Goal: Transaction & Acquisition: Purchase product/service

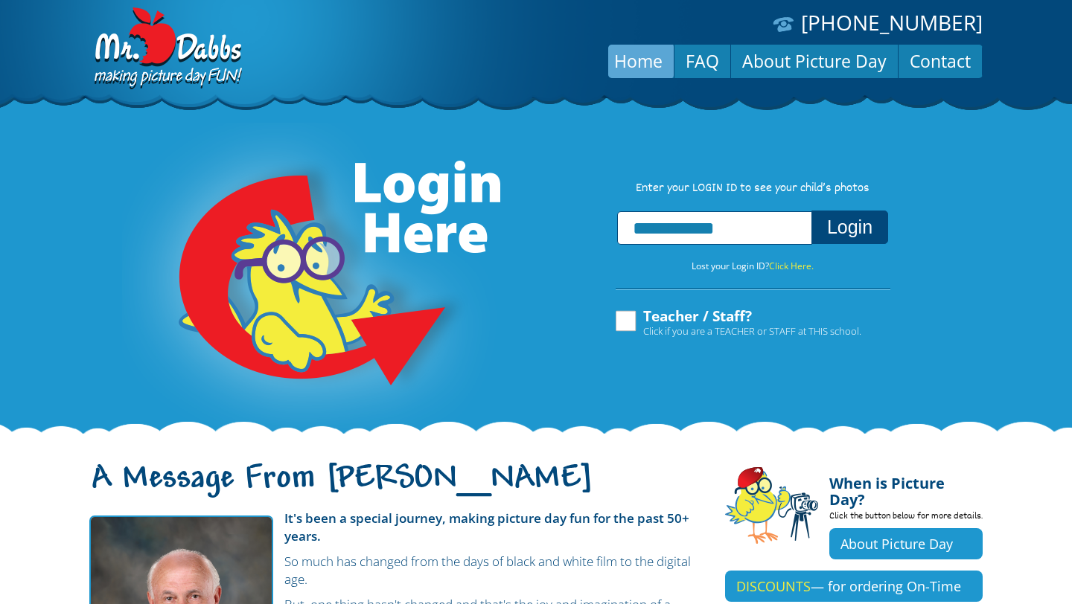
type input "**********"
click at [811, 211] on button "Login" at bounding box center [849, 227] width 77 height 33
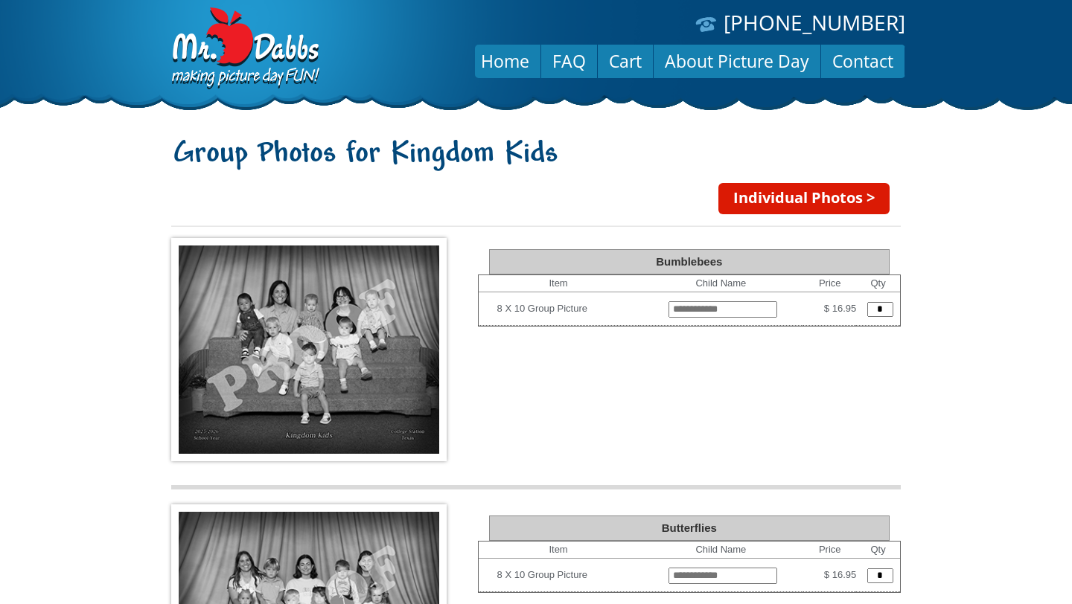
click at [325, 289] on img at bounding box center [308, 349] width 275 height 223
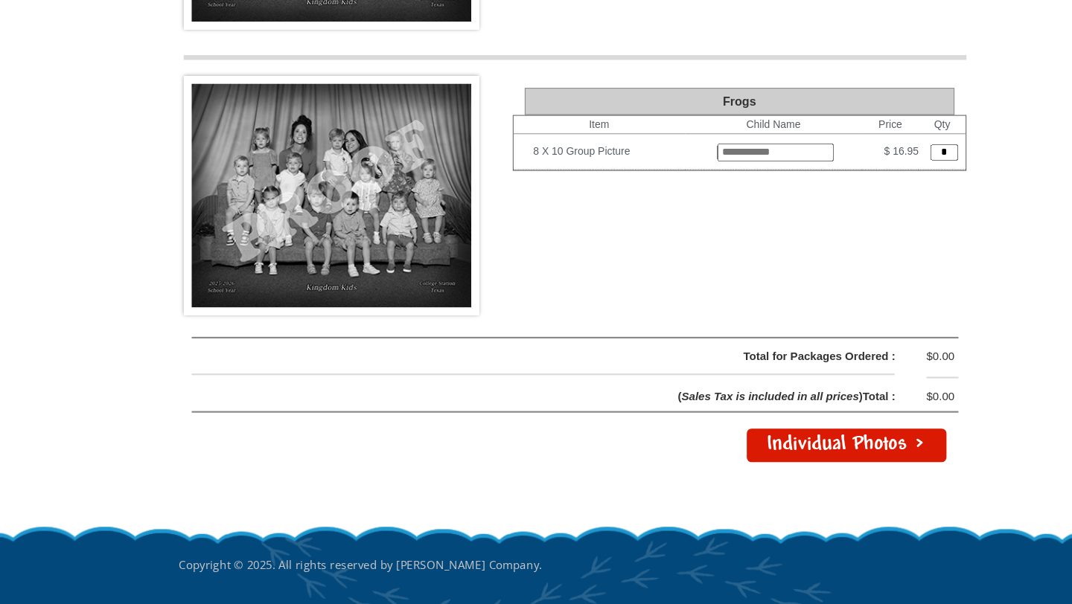
scroll to position [2002, 0]
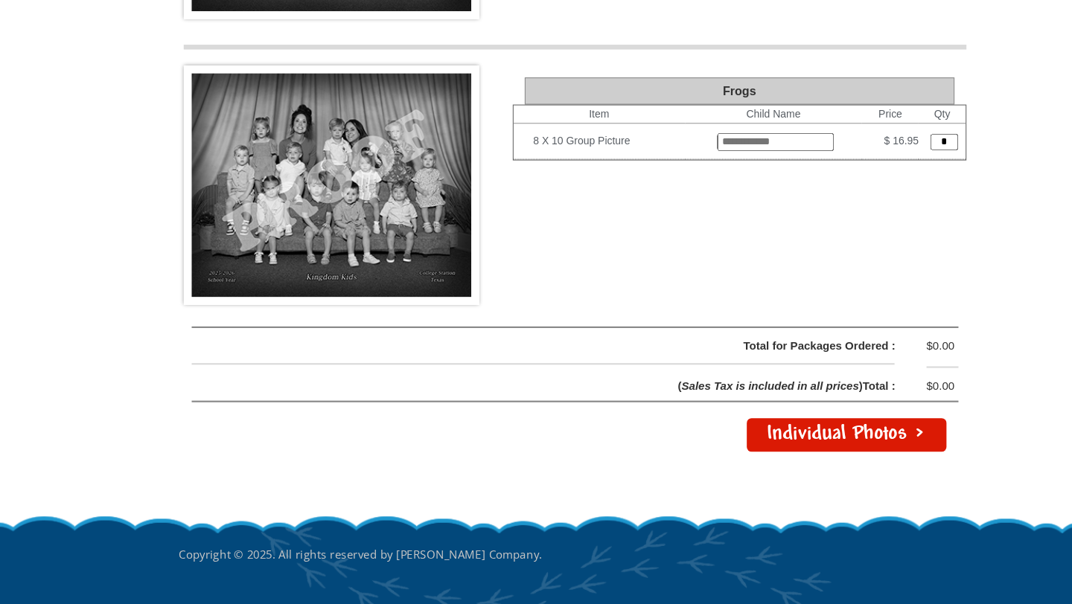
click at [806, 447] on link "Individual Photos >" at bounding box center [789, 446] width 186 height 31
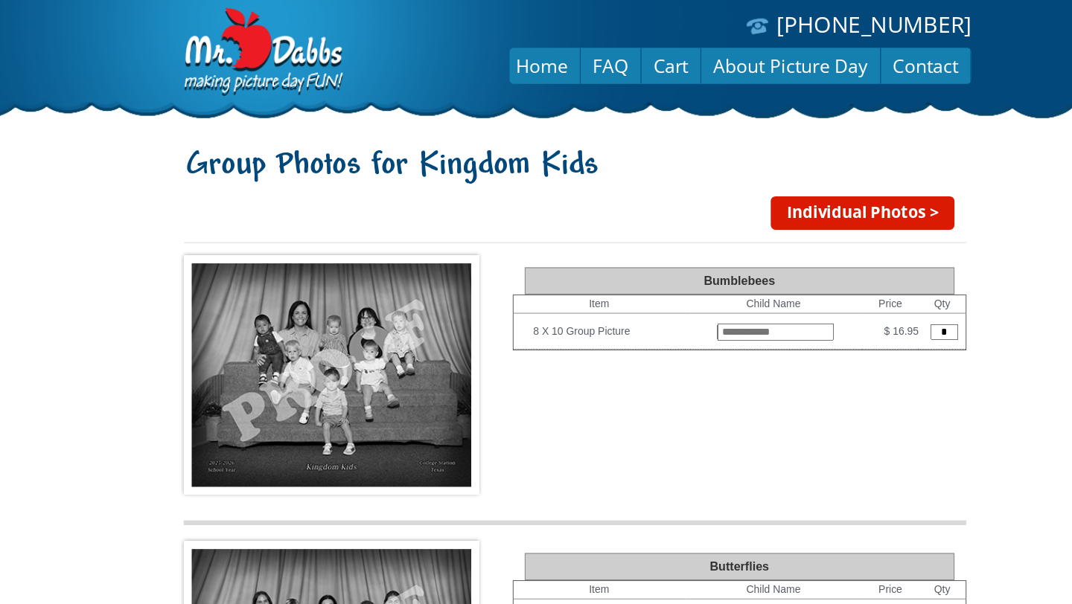
click at [870, 312] on input "*" at bounding box center [880, 309] width 26 height 15
type input "*"
click at [309, 324] on img at bounding box center [308, 349] width 275 height 223
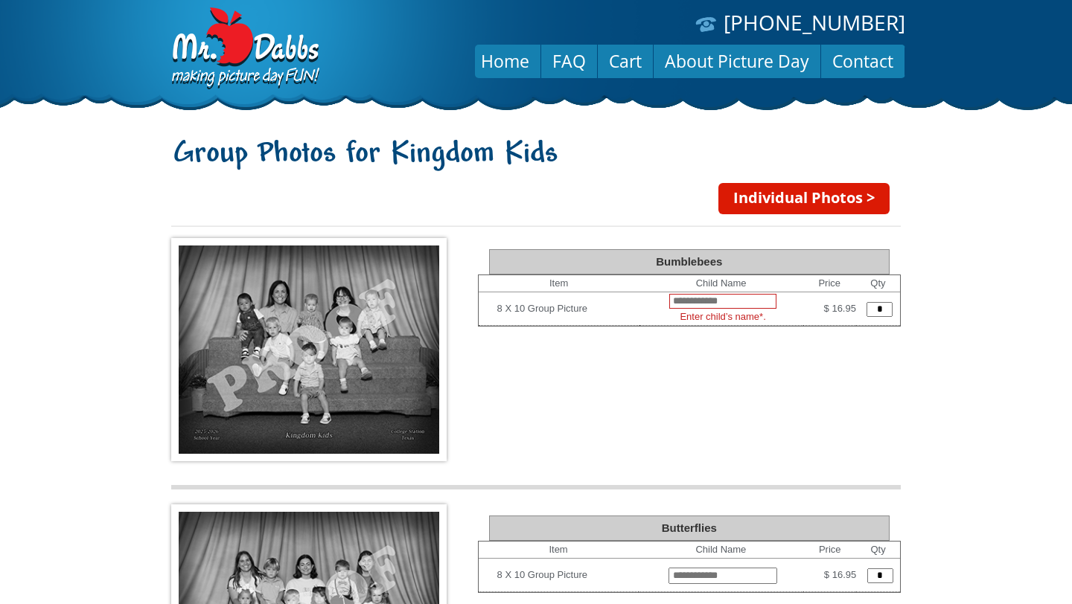
click at [709, 296] on input "text" at bounding box center [722, 301] width 107 height 15
type input "********"
click at [998, 284] on body "(888) 598-4911 Menu Home FAQ Cart About Picture Day Contact Group Photos for Ki…" at bounding box center [536, 302] width 1072 height 604
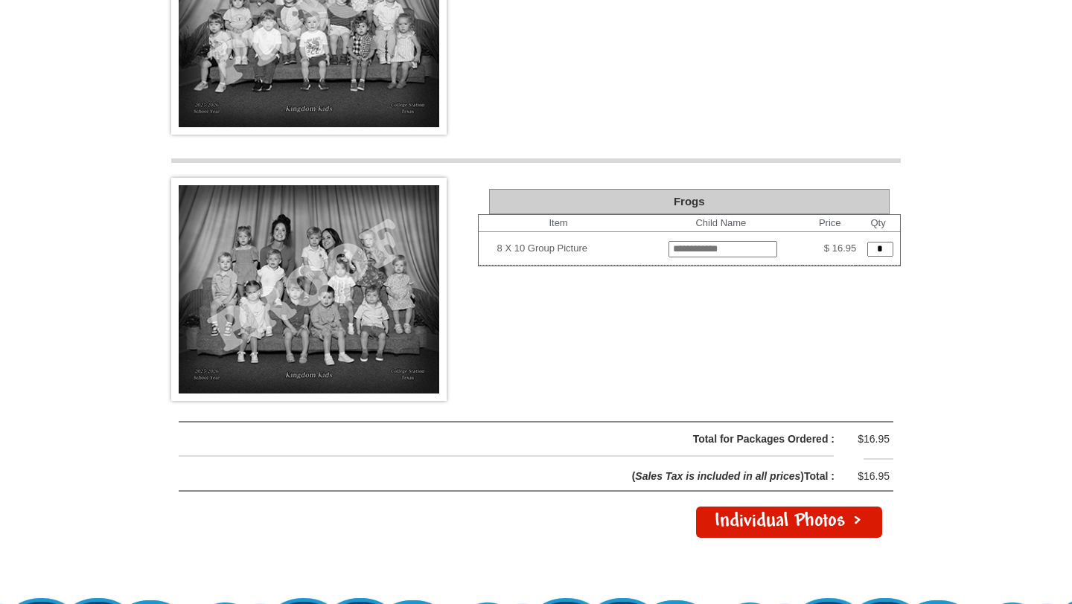
scroll to position [1956, 0]
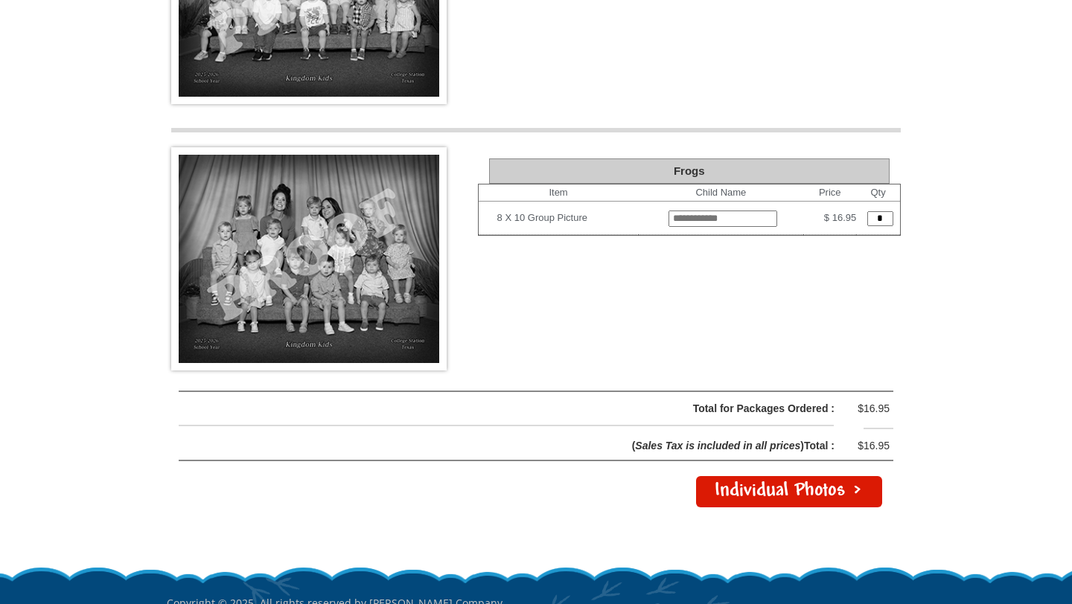
click at [747, 494] on link "Individual Photos >" at bounding box center [789, 491] width 186 height 31
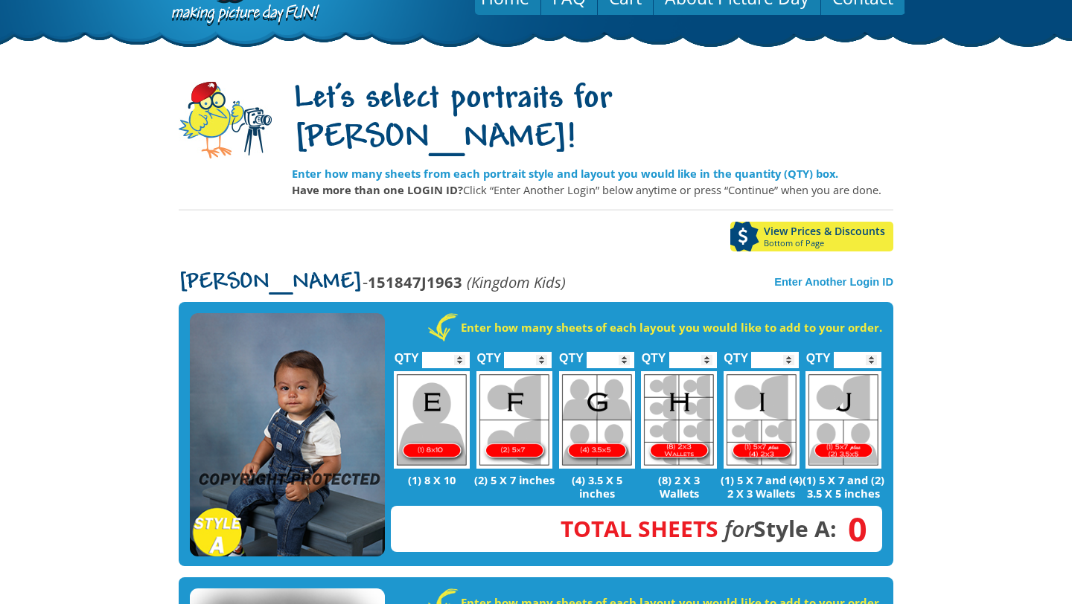
scroll to position [88, 0]
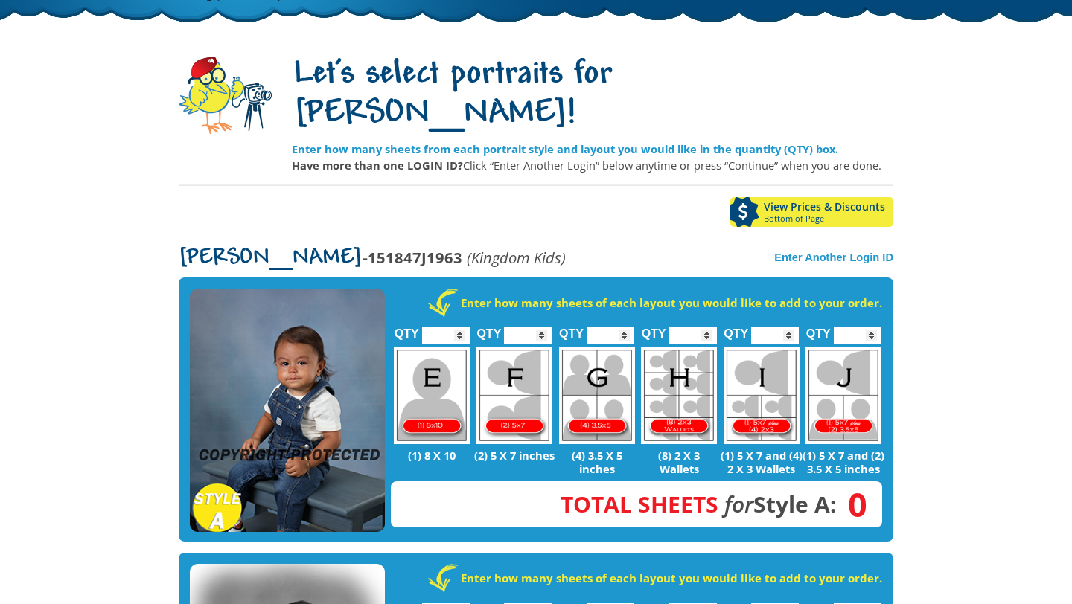
type input "*"
click at [456, 328] on input "*" at bounding box center [446, 336] width 48 height 16
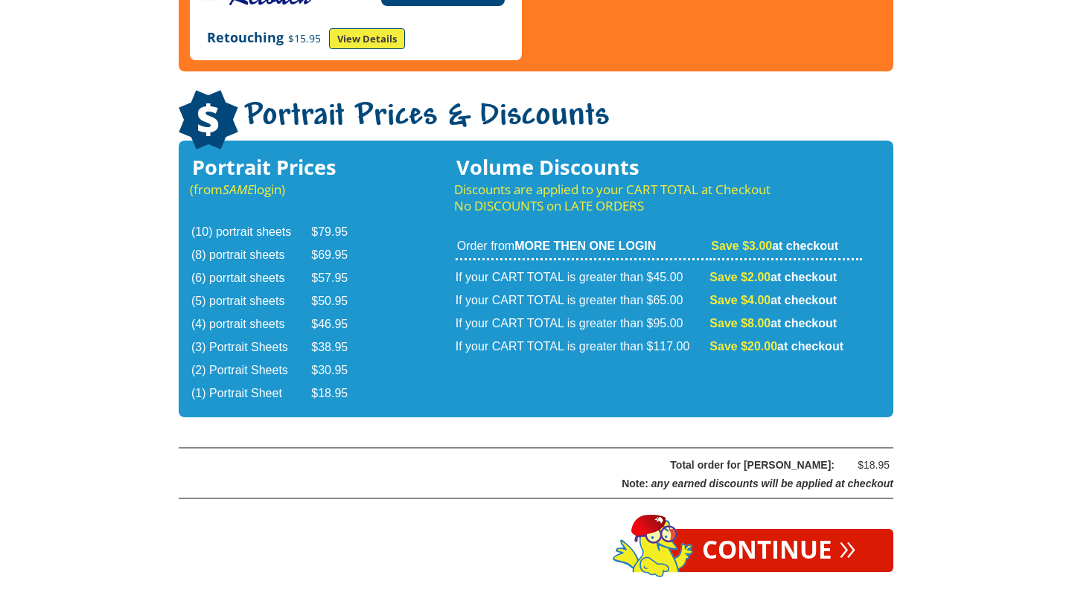
scroll to position [2504, 0]
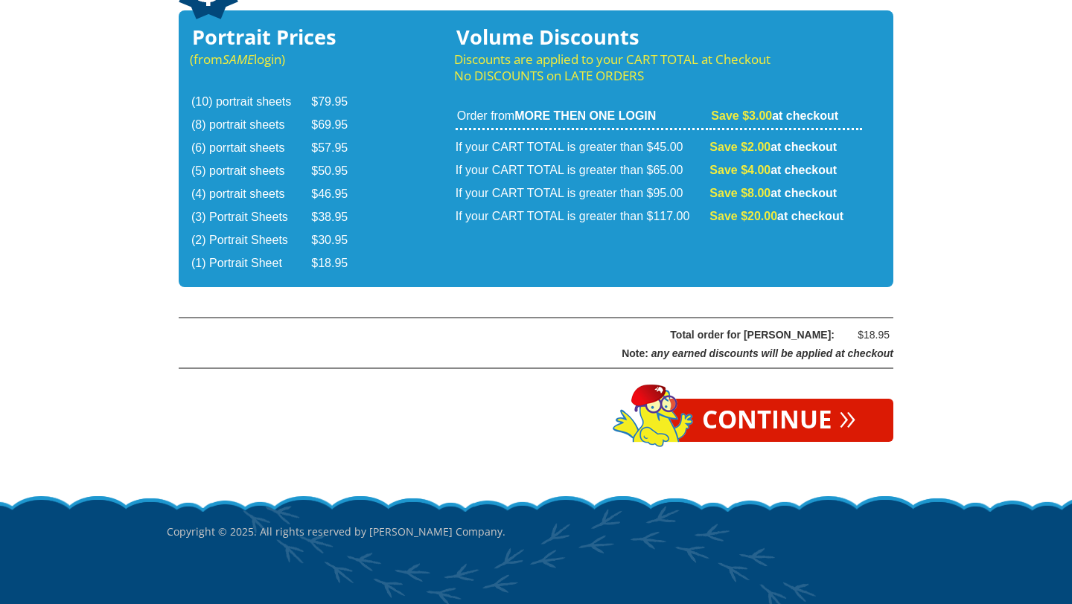
click at [752, 399] on link "Continue »" at bounding box center [779, 420] width 229 height 43
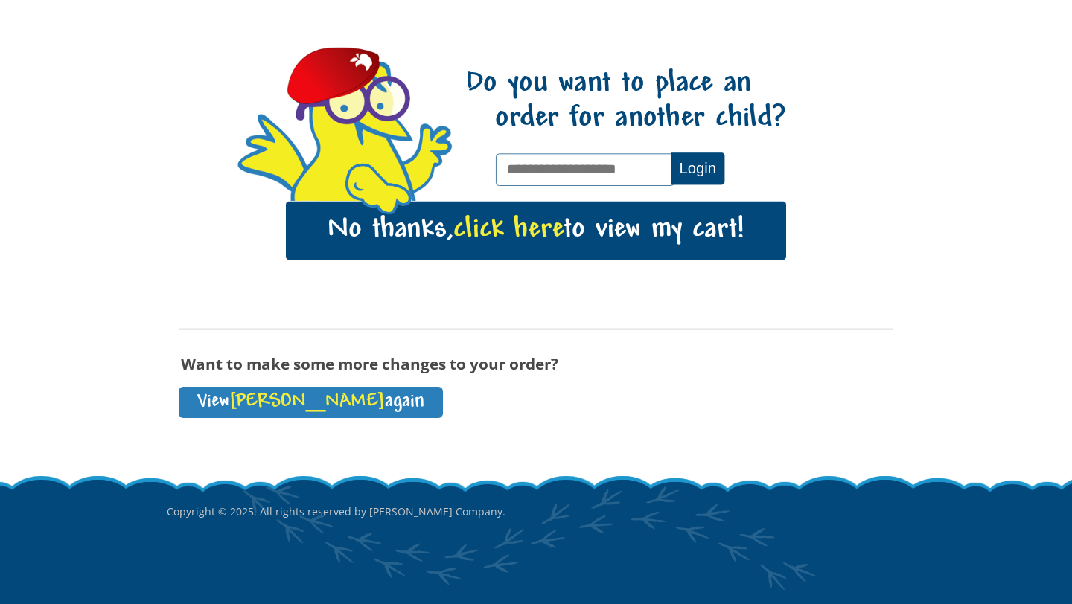
scroll to position [145, 0]
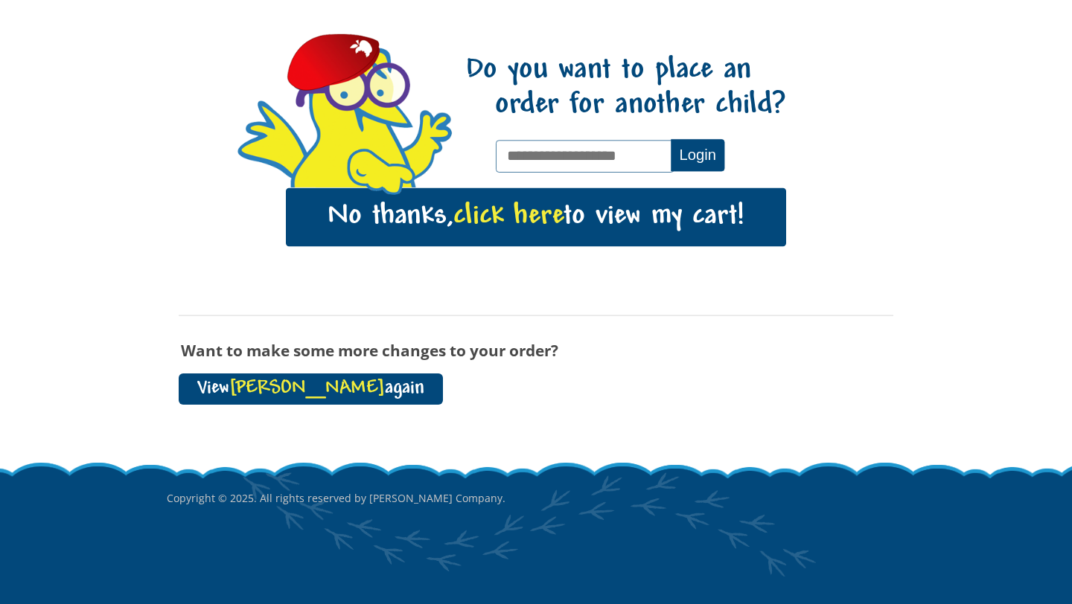
click at [292, 386] on span "[PERSON_NAME]" at bounding box center [307, 389] width 156 height 20
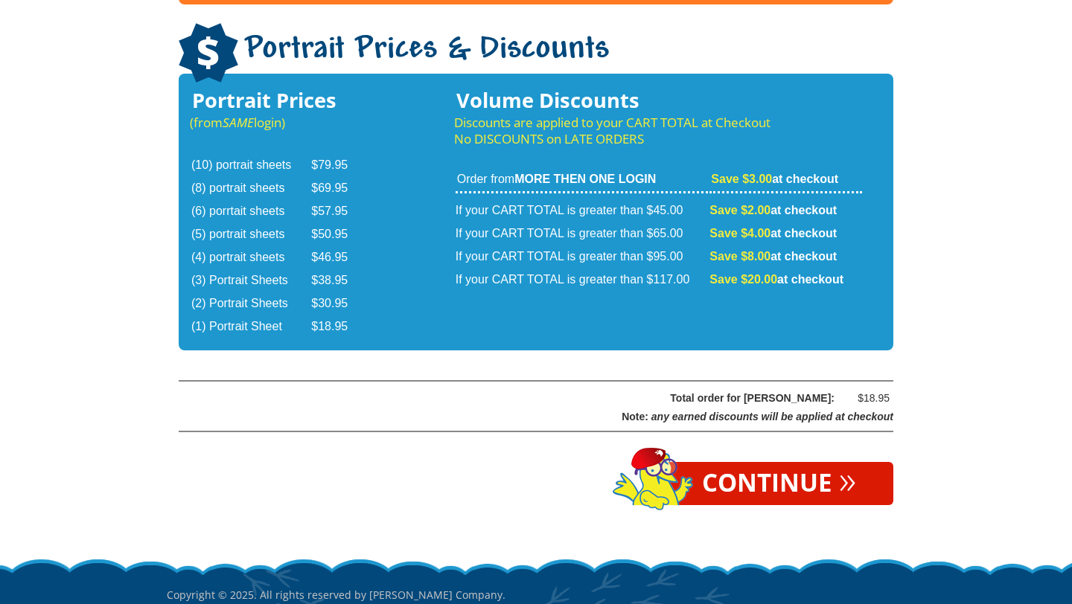
scroll to position [2465, 0]
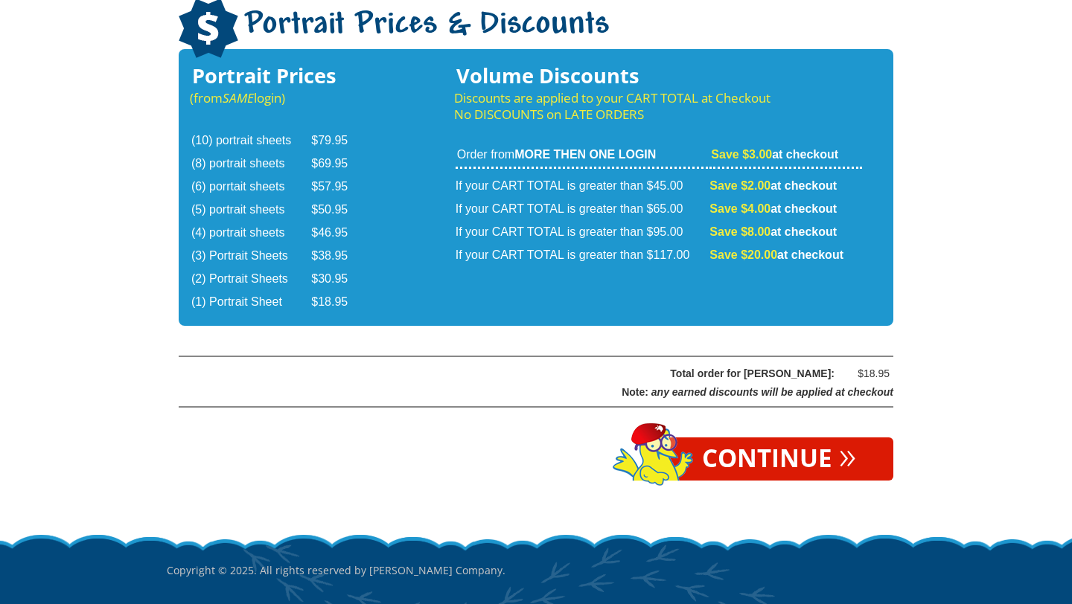
click at [739, 438] on link "Continue »" at bounding box center [779, 459] width 229 height 43
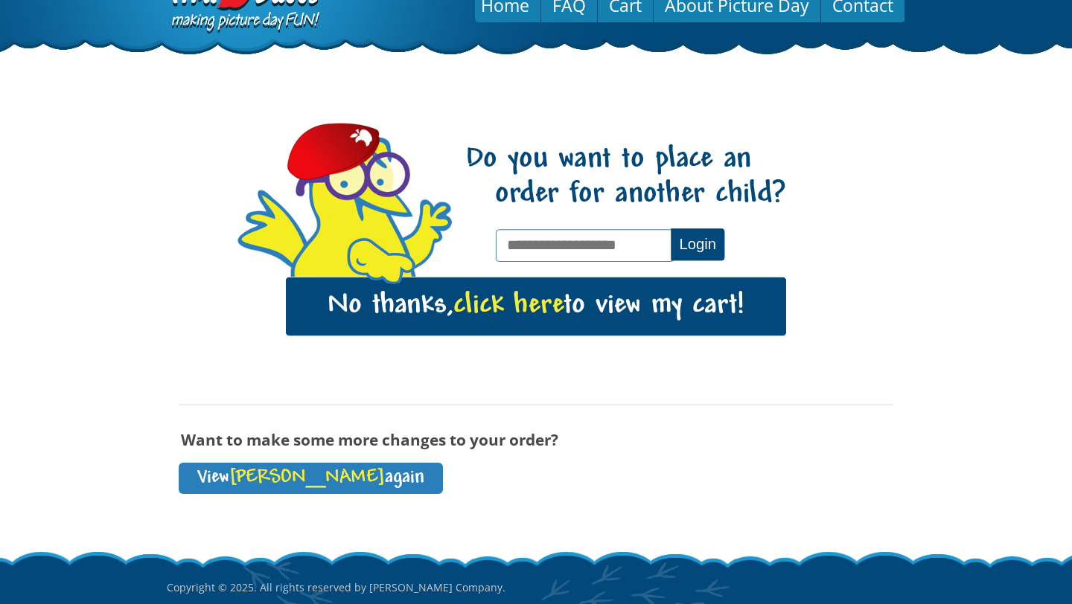
scroll to position [145, 0]
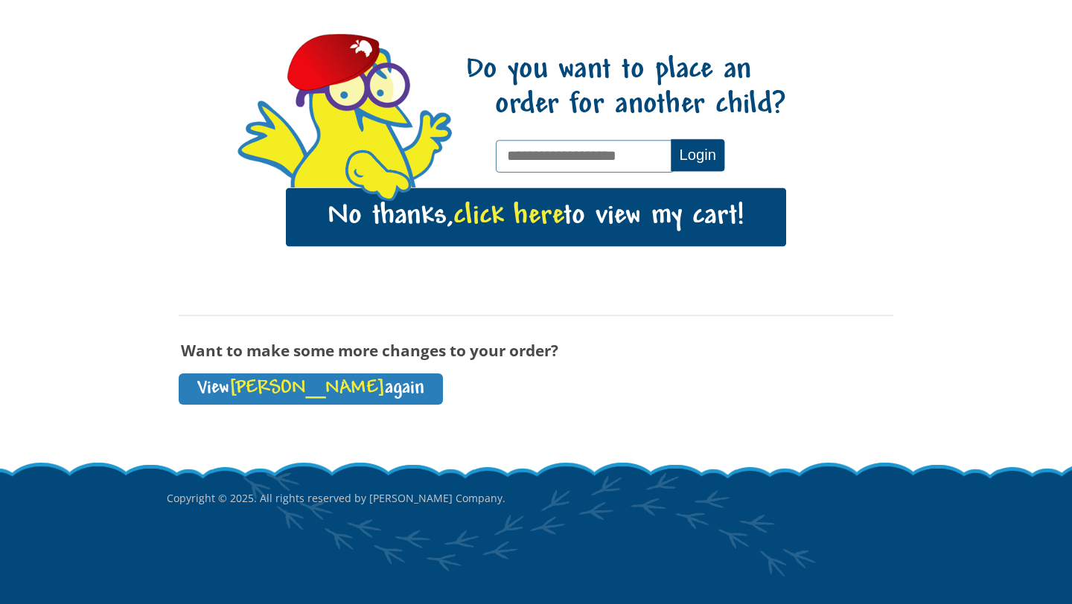
click at [700, 209] on link "No thanks, click here to view my cart!" at bounding box center [536, 217] width 500 height 58
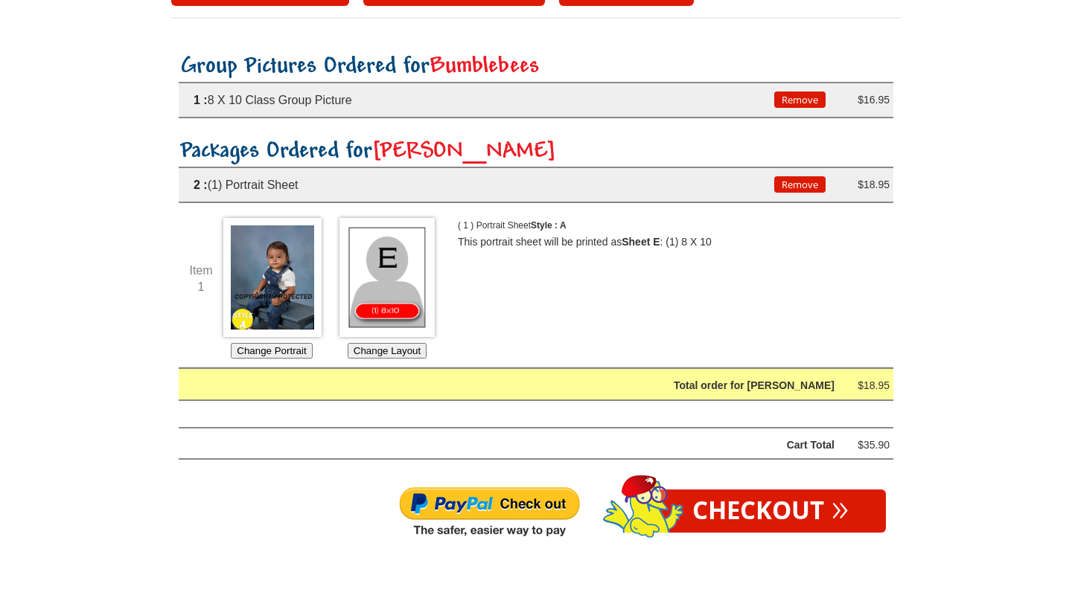
scroll to position [249, 0]
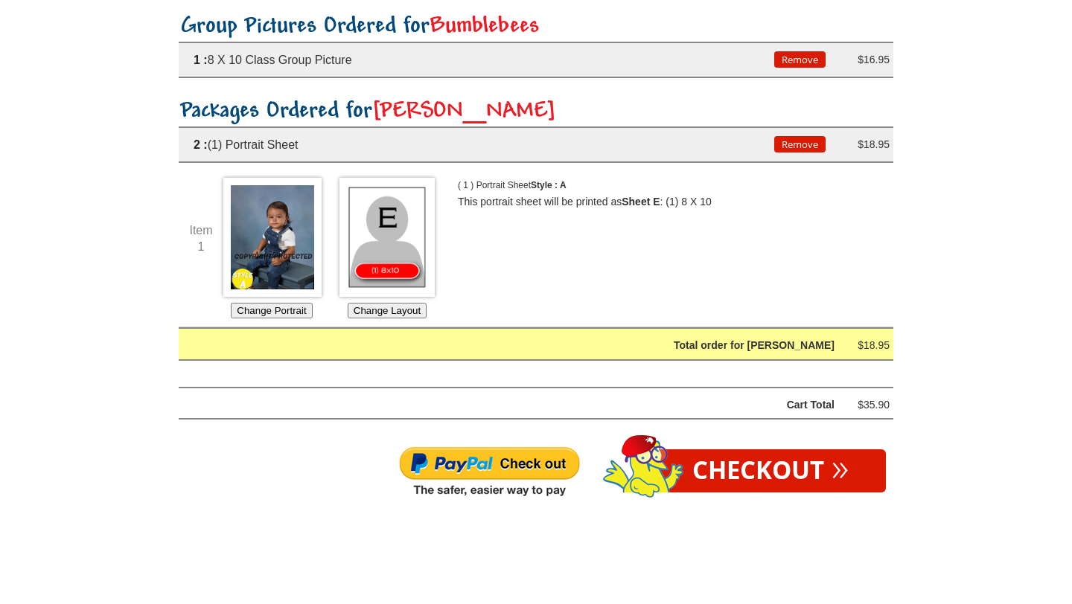
click at [400, 221] on img at bounding box center [386, 237] width 95 height 119
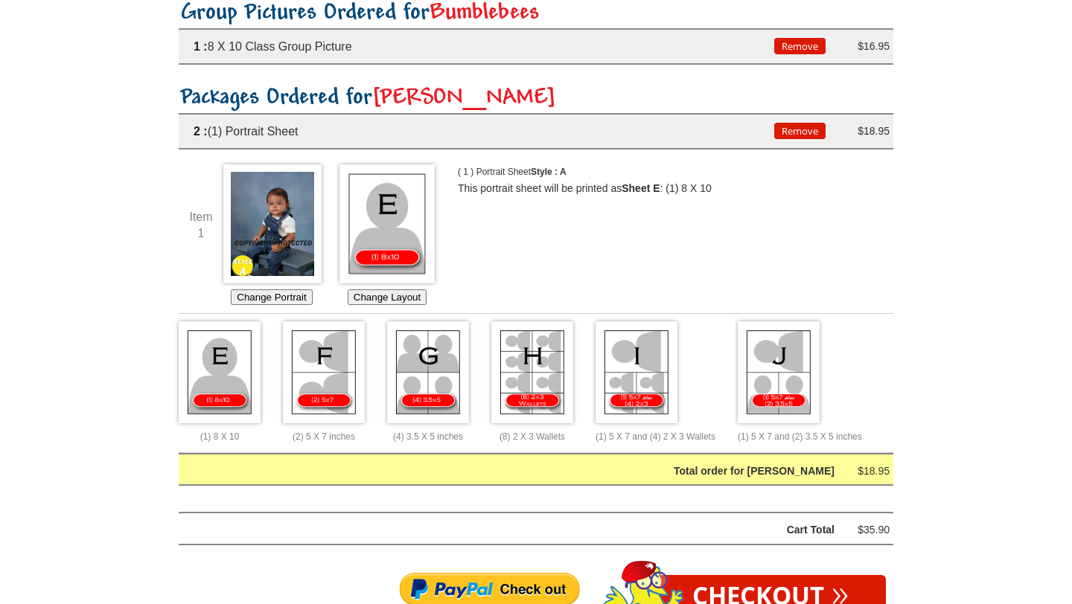
scroll to position [257, 0]
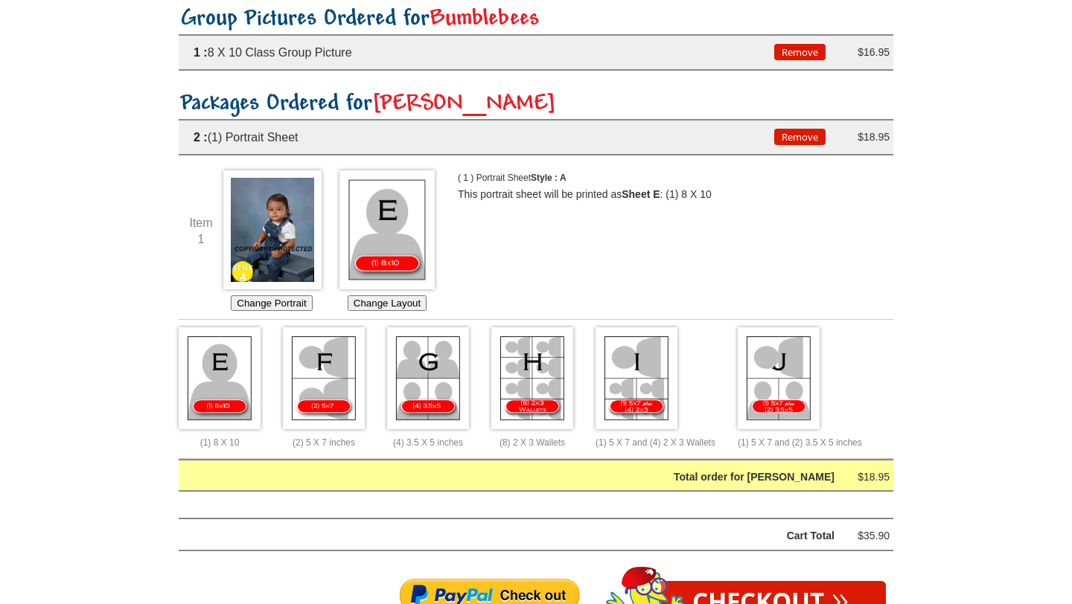
click at [388, 226] on img at bounding box center [386, 229] width 95 height 119
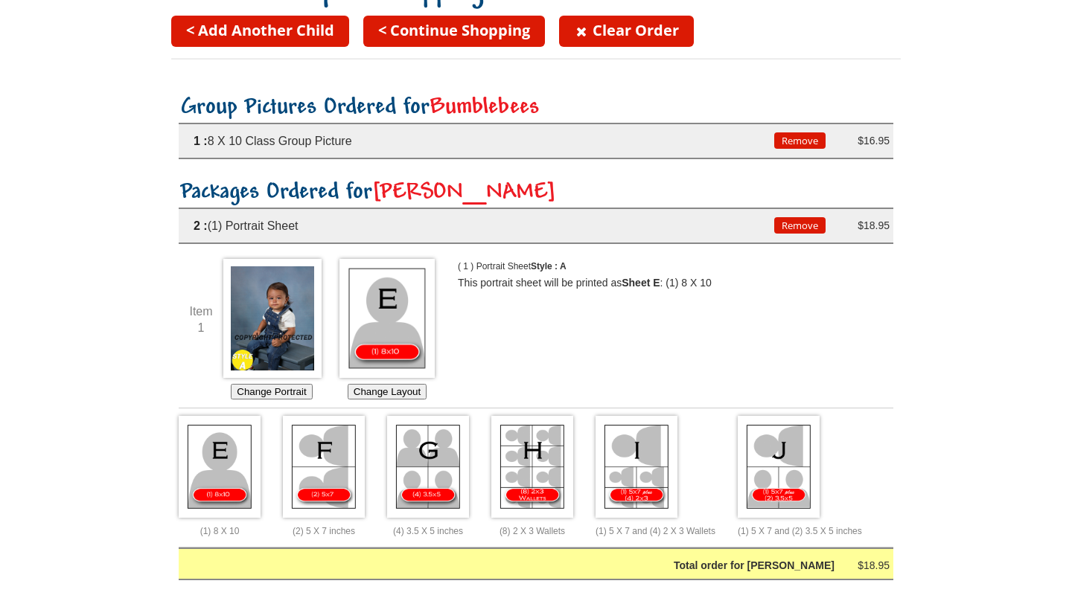
scroll to position [166, 0]
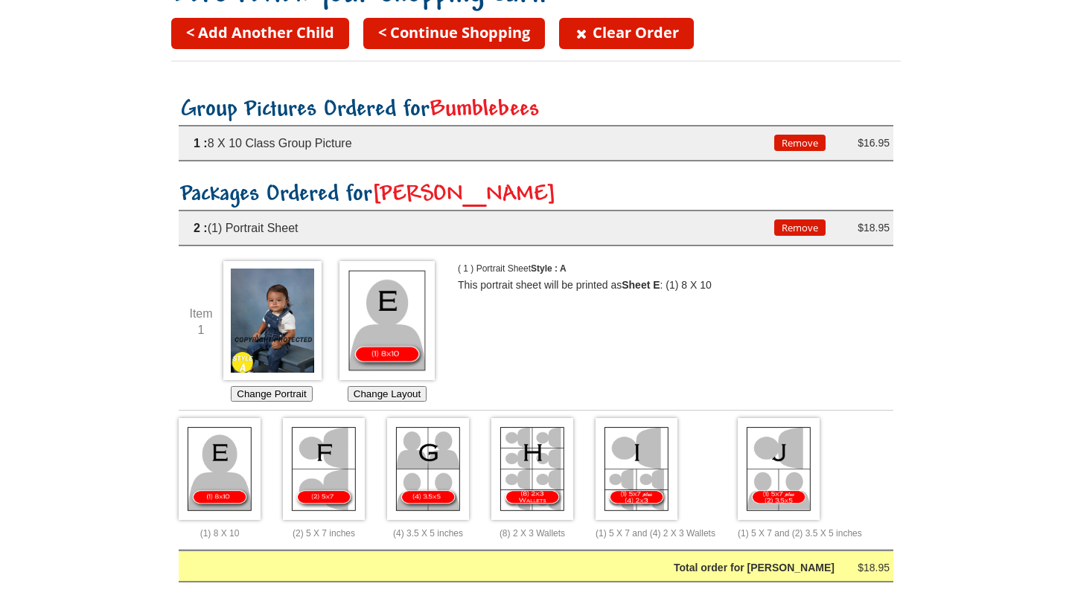
drag, startPoint x: 358, startPoint y: 153, endPoint x: 303, endPoint y: 156, distance: 55.2
click at [303, 156] on li "1 : 8 X 10 Class Group Picture Remove Remove this Package from your Order? YES …" at bounding box center [536, 143] width 715 height 36
click at [347, 150] on div "1 : 8 X 10 Class Group Picture" at bounding box center [477, 143] width 596 height 19
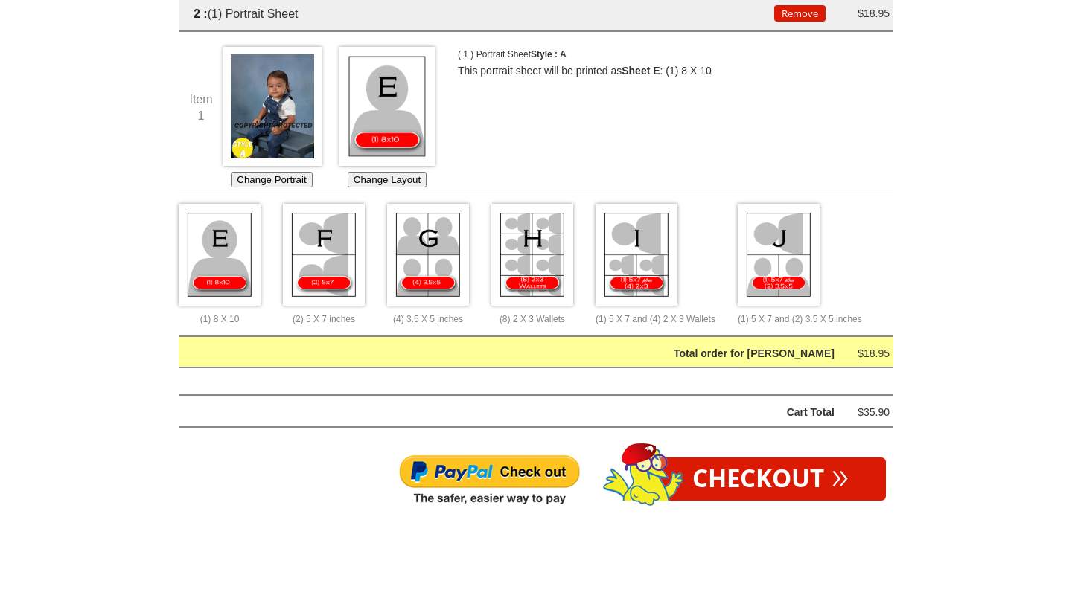
scroll to position [386, 0]
